Goal: Find contact information: Obtain details needed to contact an individual or organization

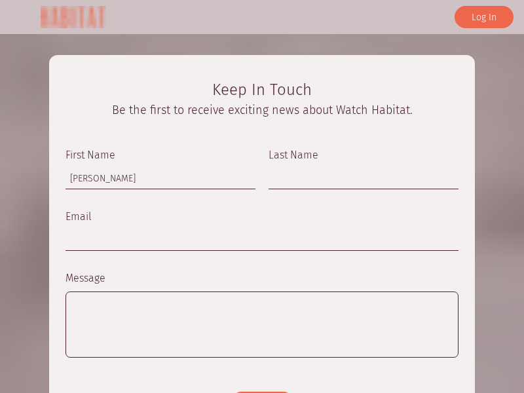
type input "Rick"
type input "Stephens"
type input "rick_stephens@dominatebanners.com"
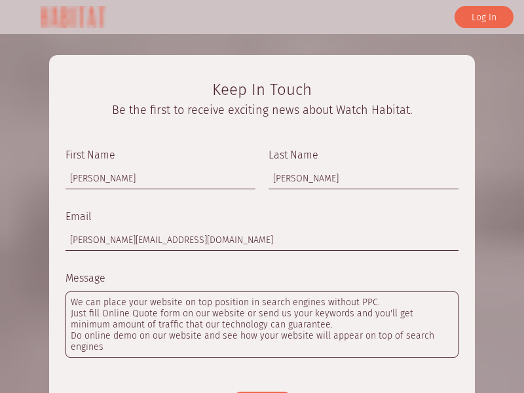
type textarea "We can place your website on top position in search engines without PPC. Just f…"
